Goal: Task Accomplishment & Management: Manage account settings

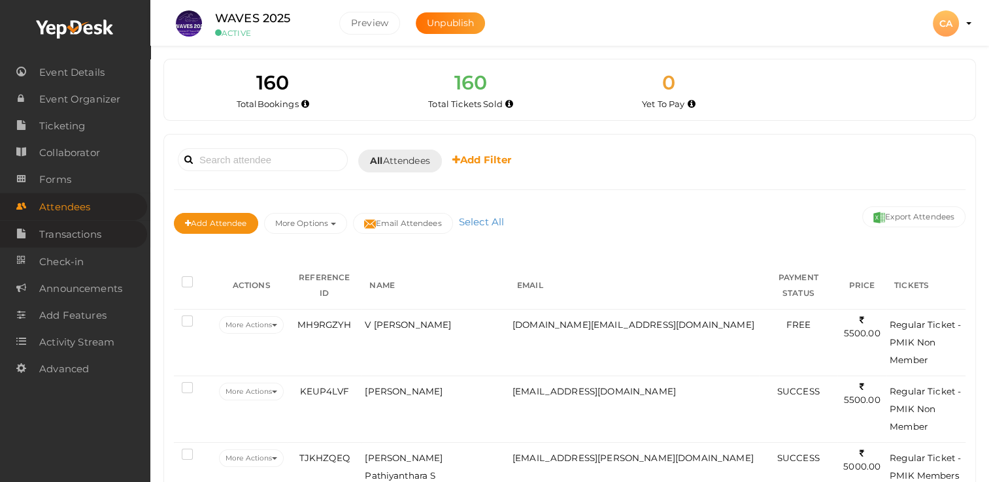
click at [71, 233] on span "Transactions" at bounding box center [70, 235] width 62 height 26
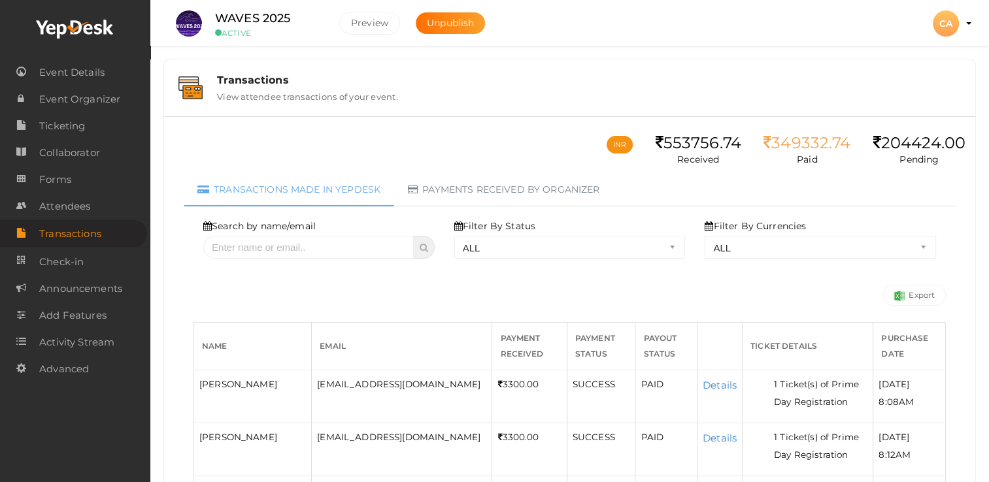
click at [902, 436] on span "06/07/2025 @ 8:12AM" at bounding box center [894, 446] width 32 height 28
